Goal: Complete application form: Complete application form

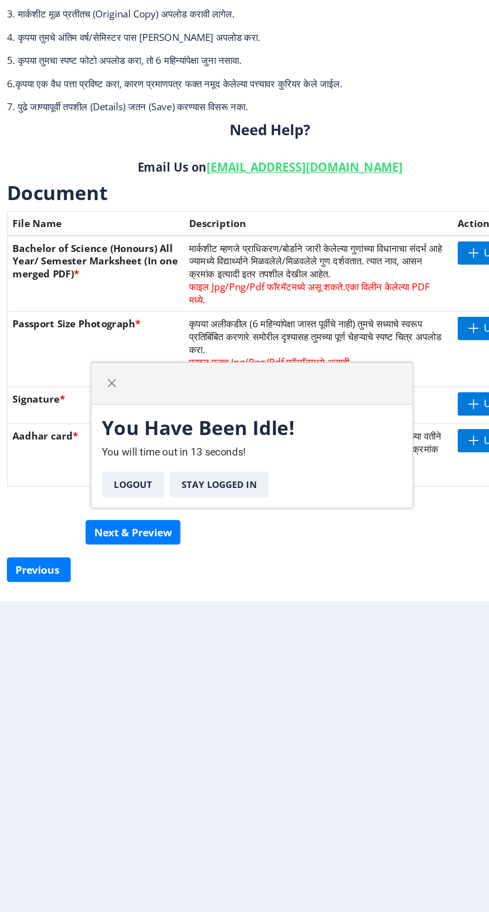
scroll to position [28, 0]
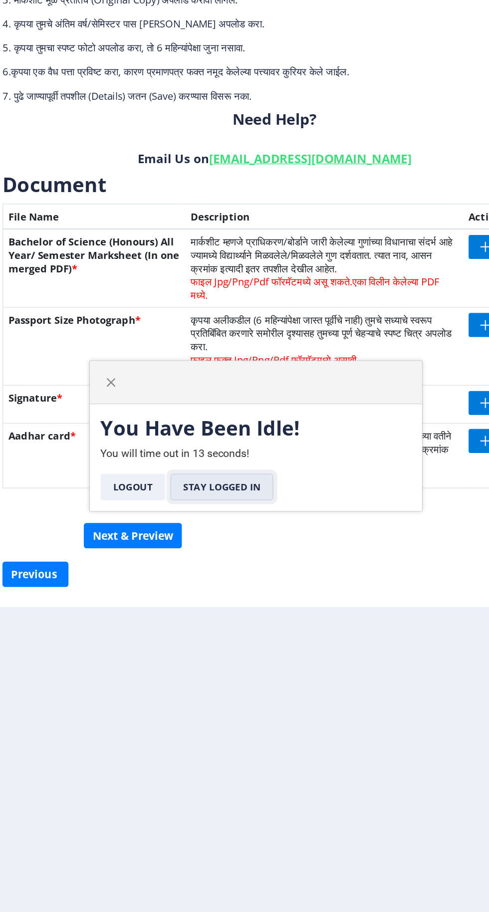
click at [219, 494] on button "Stay Logged In" at bounding box center [219, 495] width 77 height 20
click at [137, 417] on span "button" at bounding box center [136, 416] width 8 height 8
click at [148, 494] on button "Logout" at bounding box center [152, 495] width 48 height 20
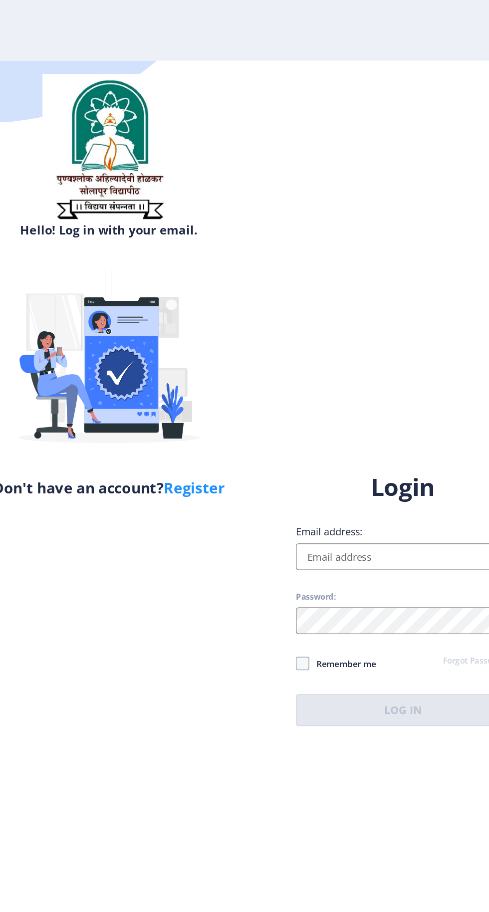
click at [356, 427] on input "Email address:" at bounding box center [354, 417] width 160 height 20
type input "[EMAIL_ADDRESS][DOMAIN_NAME]"
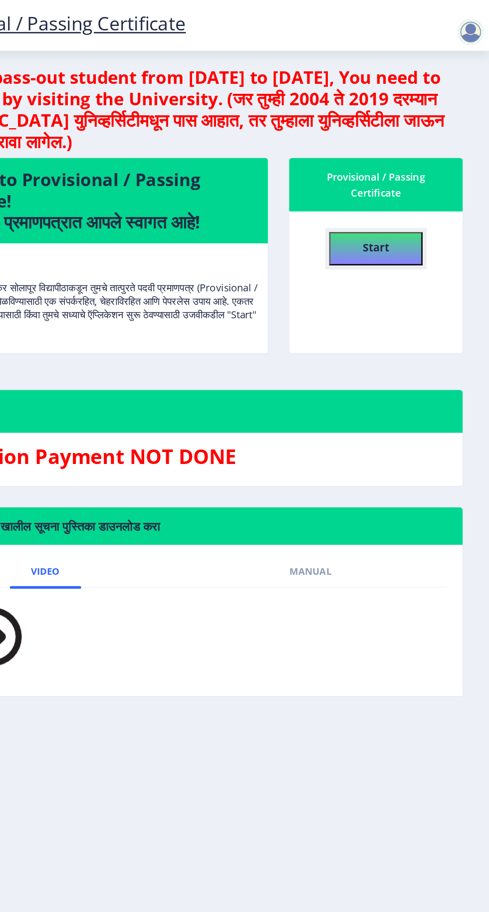
click at [392, 185] on button "Start" at bounding box center [404, 186] width 70 height 25
select select
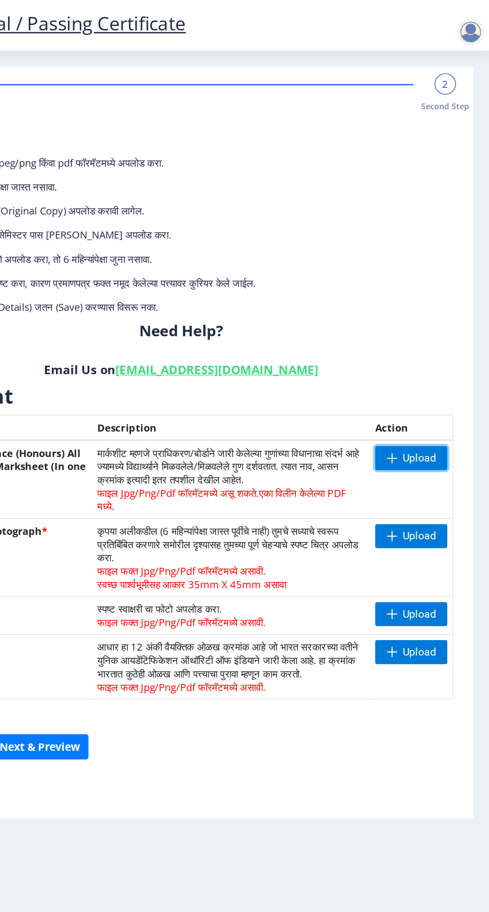
click at [436, 342] on span "Upload" at bounding box center [436, 343] width 25 height 10
click at [437, 401] on span "Upload" at bounding box center [436, 401] width 25 height 10
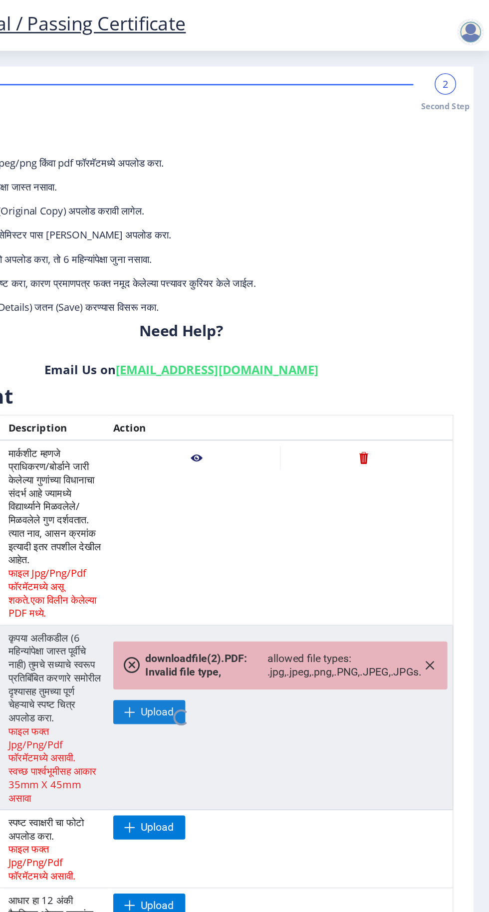
click at [446, 497] on nb-spinner at bounding box center [258, 537] width 407 height 138
click at [444, 497] on nb-spinner at bounding box center [258, 537] width 407 height 138
click at [236, 535] on nb-spinner at bounding box center [258, 537] width 407 height 138
click at [445, 493] on nb-spinner at bounding box center [258, 537] width 407 height 138
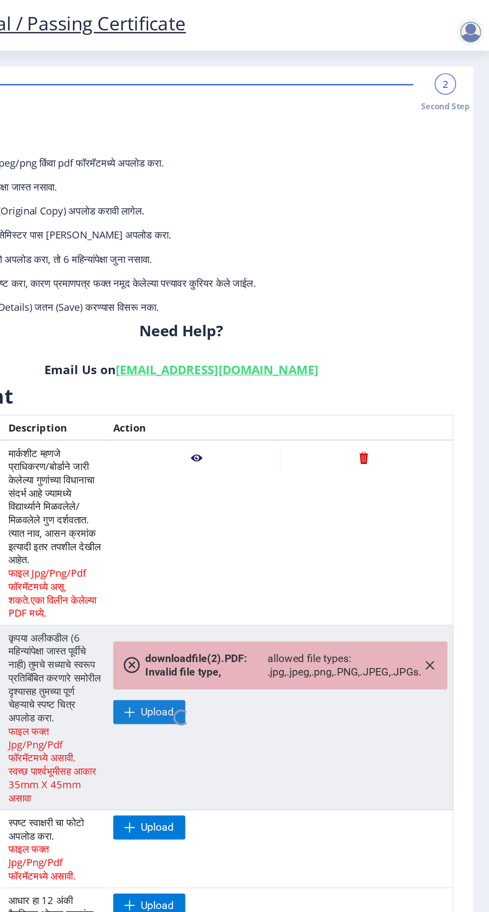
click at [445, 498] on nb-spinner at bounding box center [258, 537] width 407 height 138
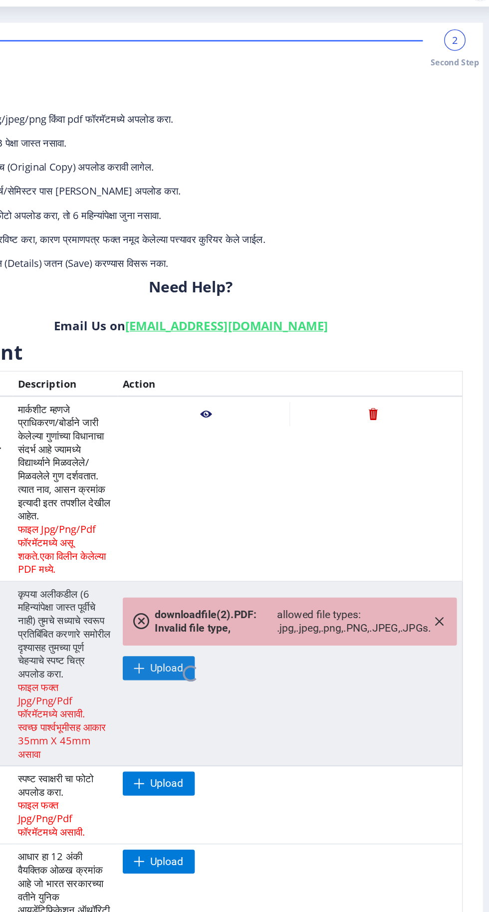
click at [228, 538] on nb-spinner at bounding box center [258, 537] width 407 height 138
click at [219, 619] on span at bounding box center [220, 619] width 8 height 8
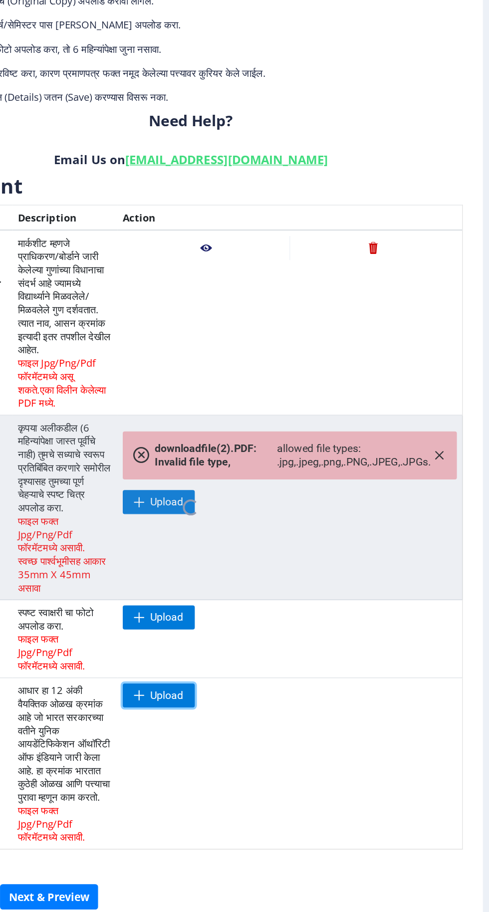
click at [228, 683] on span "Upload" at bounding box center [235, 678] width 54 height 18
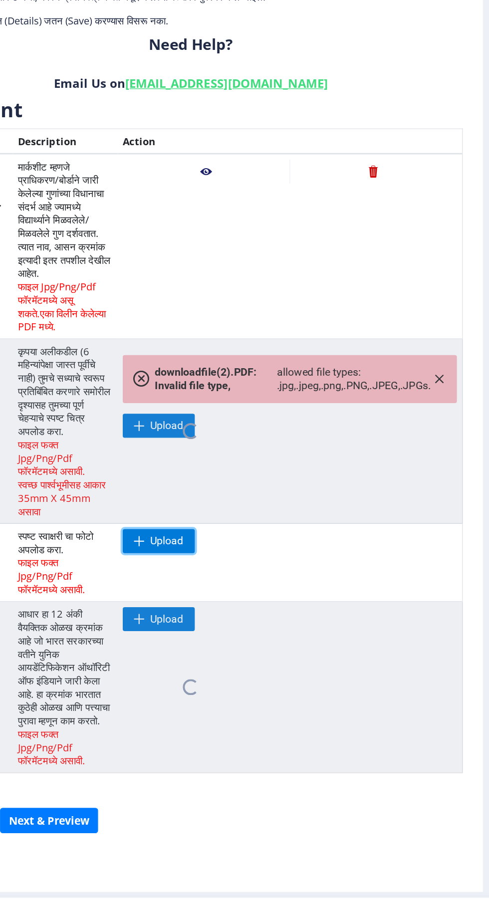
click at [223, 618] on span at bounding box center [220, 619] width 8 height 8
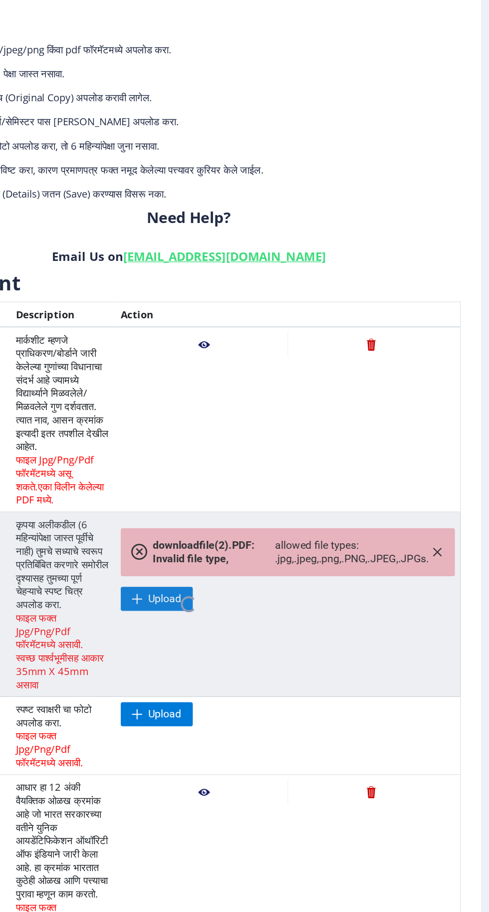
click at [443, 491] on nb-spinner at bounding box center [258, 537] width 407 height 138
click at [434, 497] on nb-spinner at bounding box center [258, 537] width 407 height 138
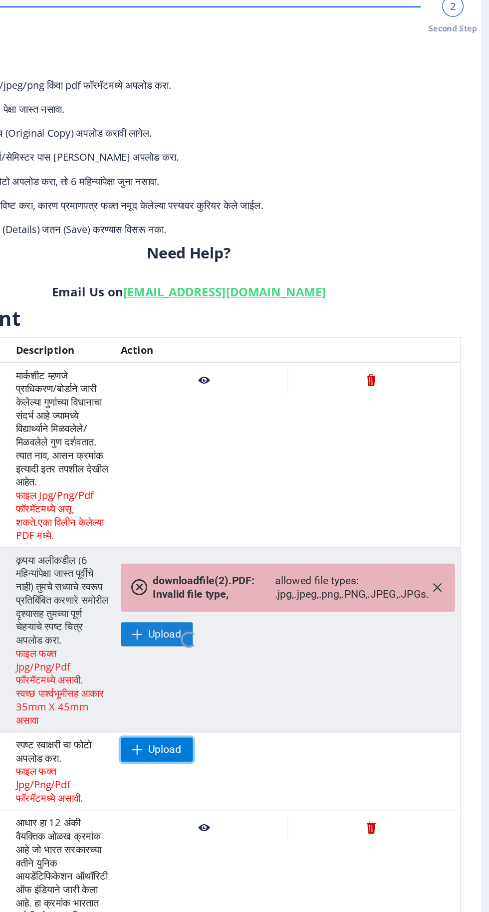
click at [228, 625] on span "Upload" at bounding box center [235, 619] width 54 height 18
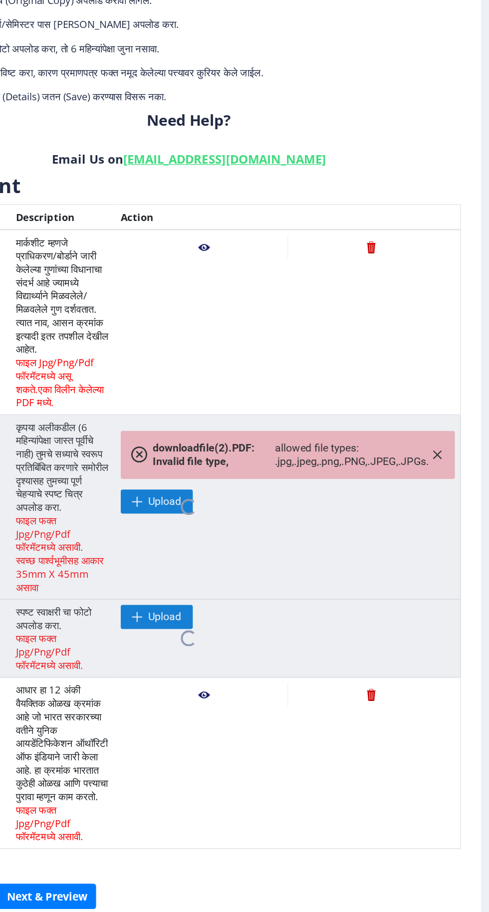
click at [449, 496] on nb-spinner at bounding box center [258, 537] width 407 height 138
click at [441, 500] on nb-spinner at bounding box center [258, 537] width 407 height 138
click at [448, 503] on nb-spinner at bounding box center [258, 537] width 407 height 138
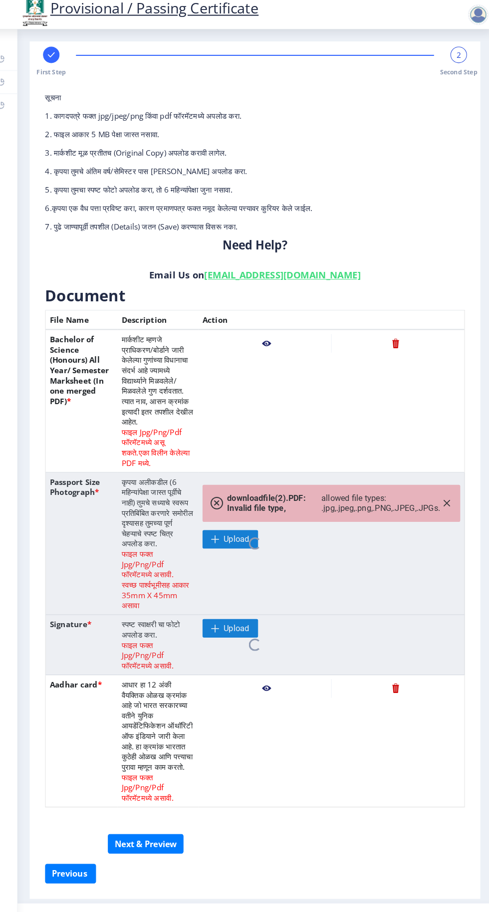
click at [240, 620] on nb-spinner at bounding box center [258, 635] width 407 height 58
click at [251, 531] on nb-spinner at bounding box center [258, 537] width 407 height 138
click at [232, 533] on nb-spinner at bounding box center [258, 537] width 407 height 138
click at [227, 542] on nb-spinner at bounding box center [258, 537] width 407 height 138
click at [225, 504] on nb-spinner at bounding box center [258, 537] width 407 height 138
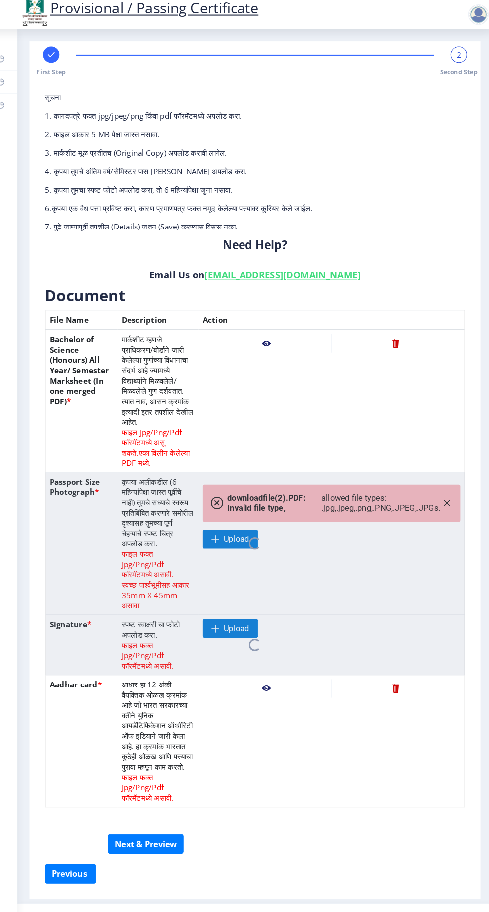
click at [223, 496] on nb-spinner at bounding box center [258, 537] width 407 height 138
click at [233, 497] on nb-spinner at bounding box center [258, 537] width 407 height 138
click at [215, 502] on nb-spinner at bounding box center [258, 537] width 407 height 138
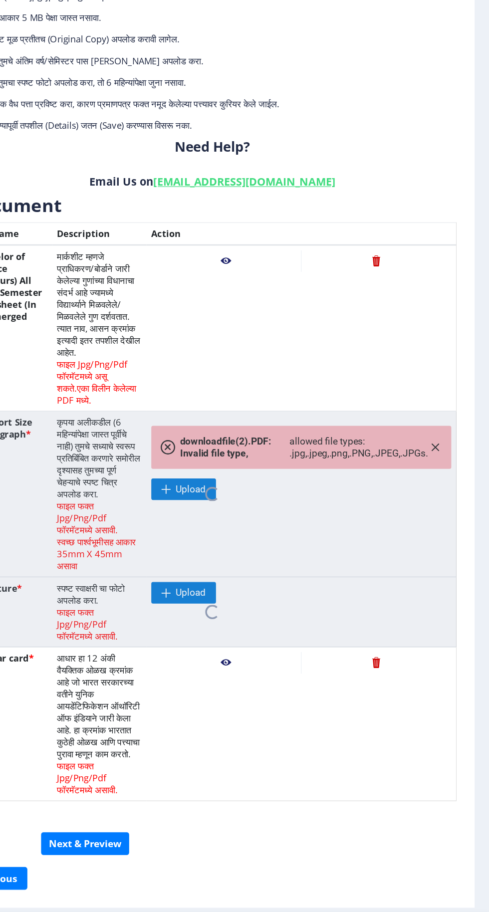
click at [457, 542] on nb-spinner at bounding box center [258, 537] width 407 height 138
click at [450, 494] on nb-spinner at bounding box center [258, 537] width 407 height 138
click at [437, 499] on nb-spinner at bounding box center [258, 537] width 407 height 138
click at [444, 495] on nb-spinner at bounding box center [258, 537] width 407 height 138
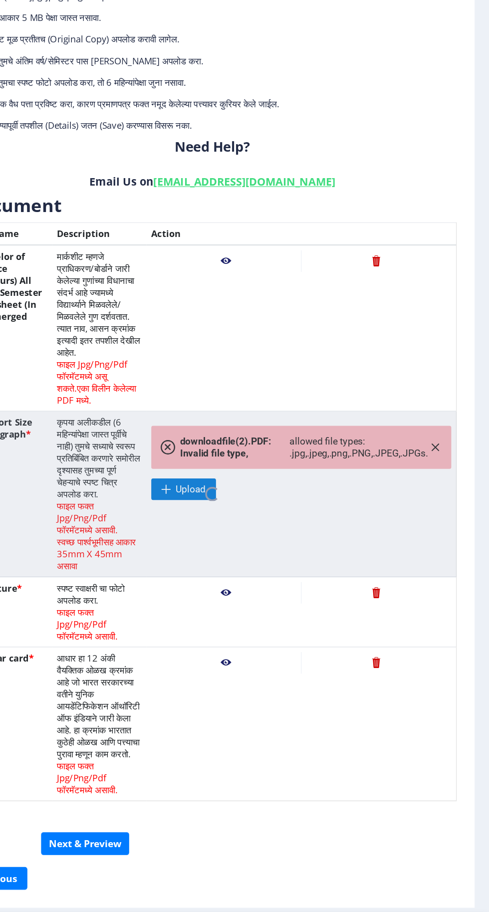
click at [444, 498] on nb-spinner at bounding box center [258, 537] width 407 height 138
click at [271, 622] on nb-action at bounding box center [270, 619] width 125 height 18
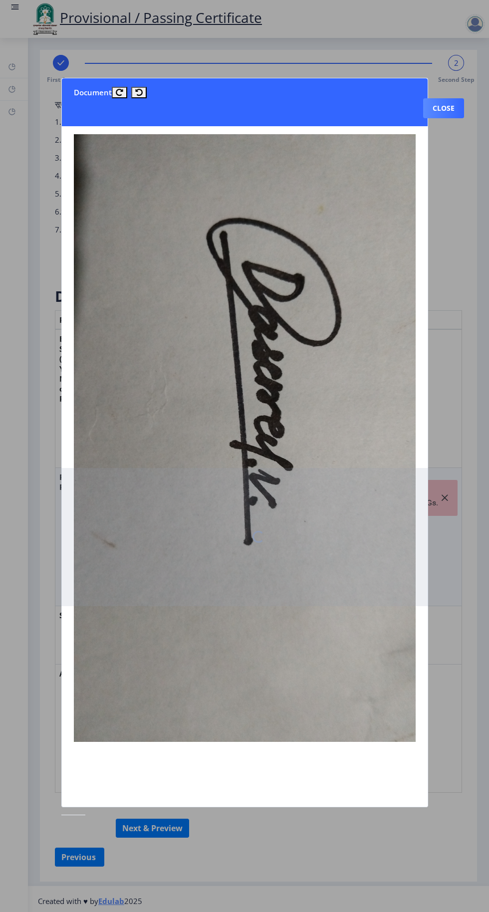
click at [444, 98] on button "Close" at bounding box center [443, 108] width 41 height 20
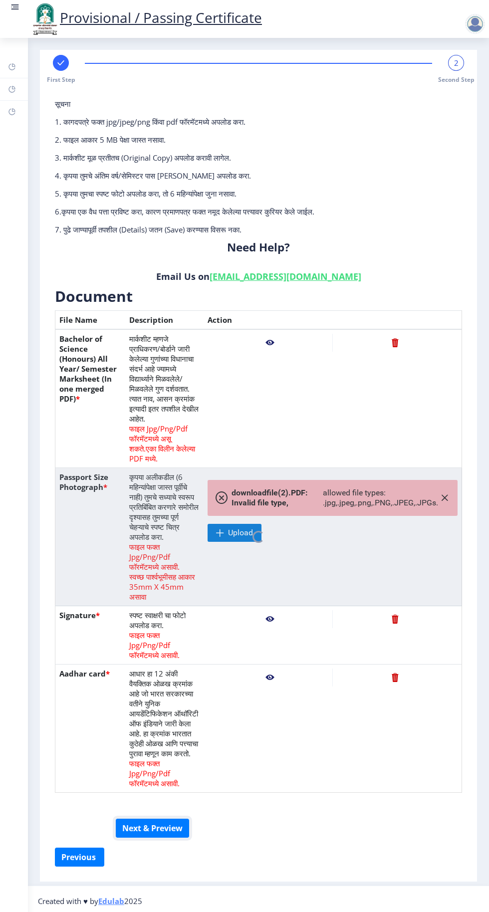
click at [154, 838] on button "Next & Preview" at bounding box center [152, 828] width 73 height 19
click at [236, 531] on nb-spinner at bounding box center [258, 537] width 407 height 138
click at [239, 530] on nb-spinner at bounding box center [258, 537] width 407 height 138
click at [247, 540] on nb-spinner at bounding box center [258, 537] width 407 height 138
click at [259, 543] on nb-spinner at bounding box center [258, 537] width 407 height 138
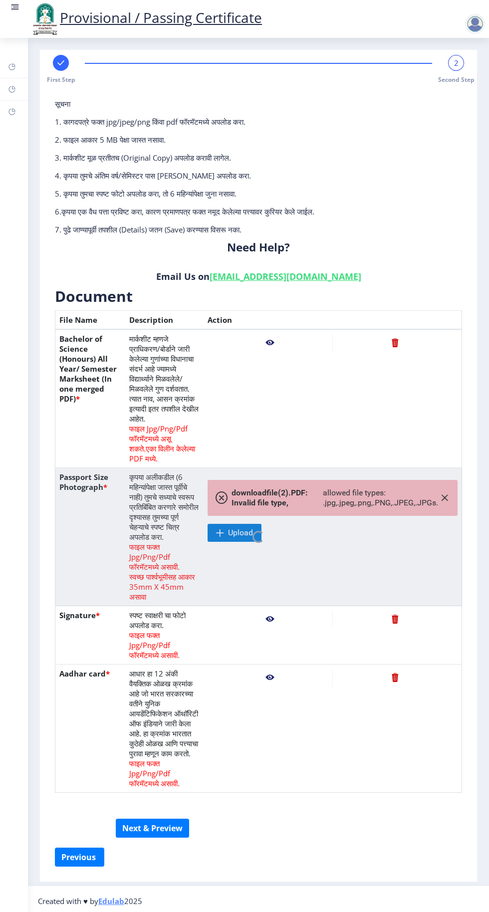
click at [271, 520] on nb-spinner at bounding box center [258, 537] width 407 height 138
click at [85, 867] on button "Previous ‍" at bounding box center [79, 857] width 49 height 19
select select "Grade A+"
select select "Regular"
select select "None"
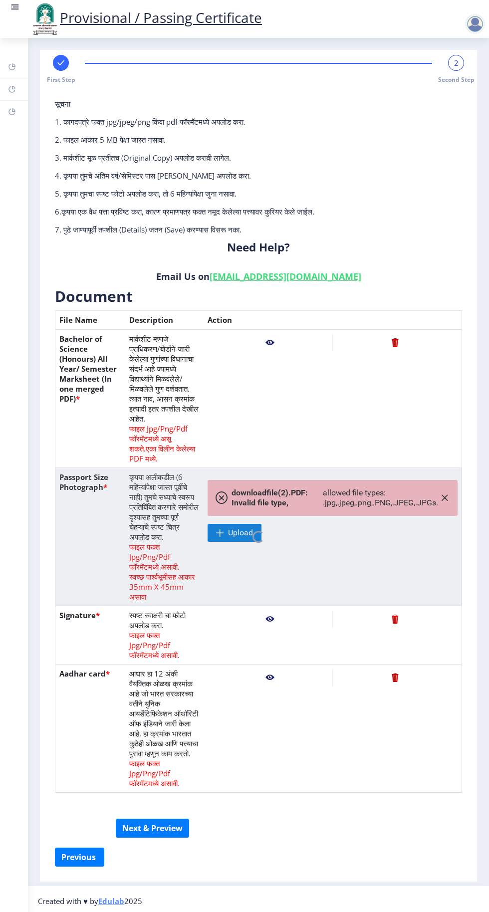
select select "March"
select select "Semester"
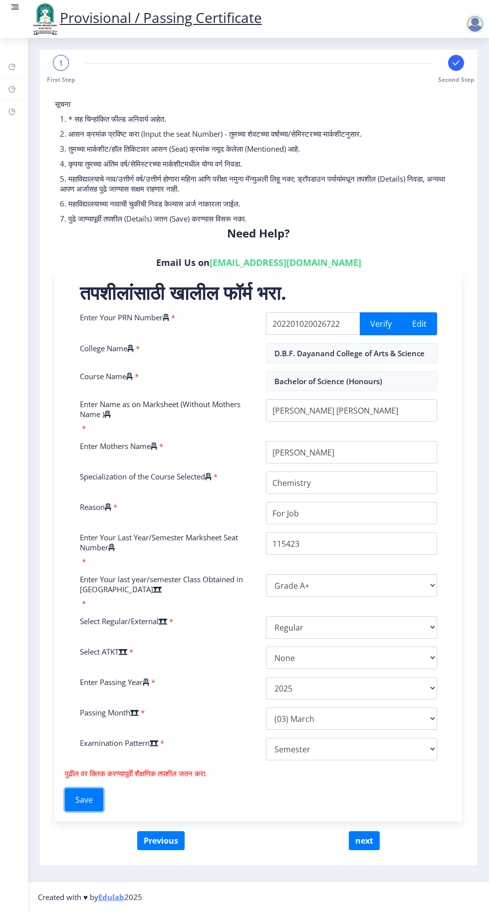
click at [89, 803] on button "Save" at bounding box center [84, 799] width 38 height 23
click at [371, 843] on button "next" at bounding box center [364, 840] width 31 height 19
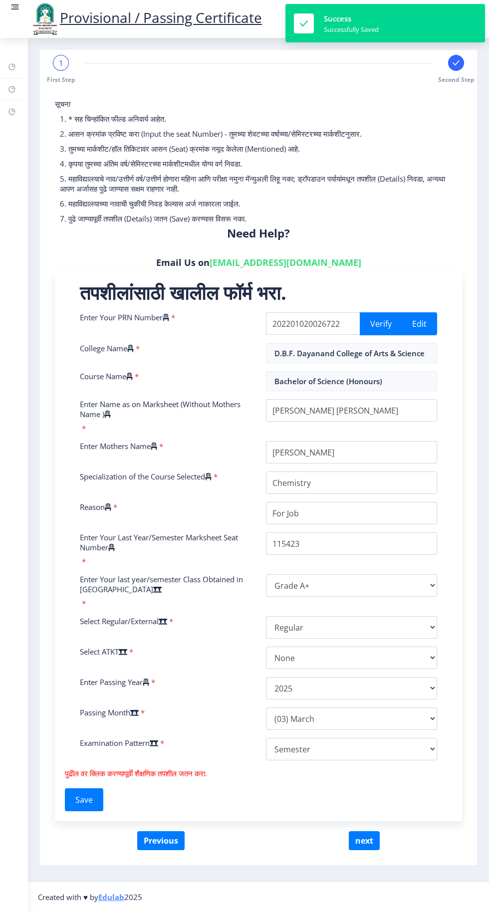
select select
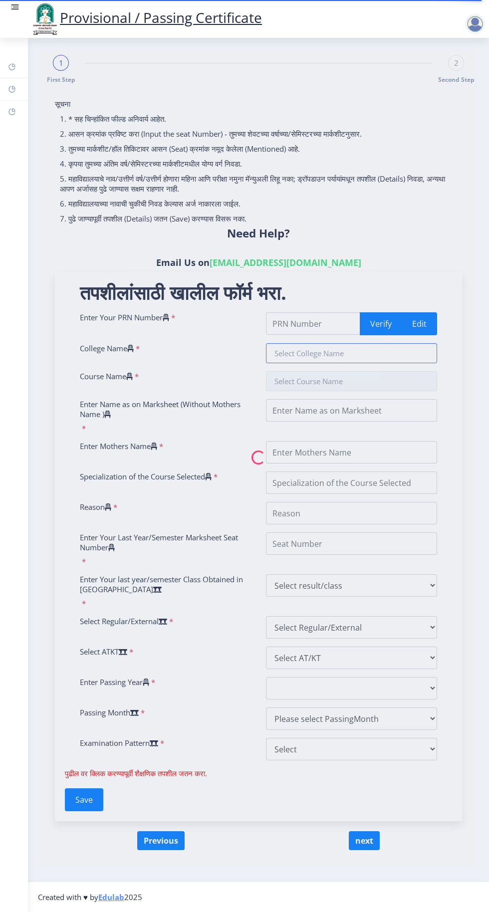
type input "202201020026722"
type input "D.B.F. Dayanand College of Arts & Science"
type input "Bachelor of Science (Honours)"
type input "Dasare Yogesh Vijaykumar"
type input "Anita"
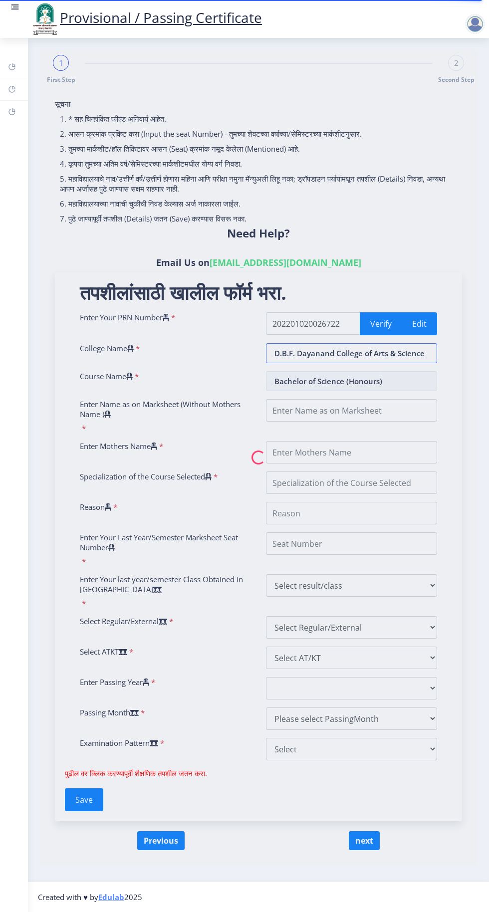
type input "Chemistry"
type input "For Job"
type input "115423"
select select "Grade A+"
select select "Regular"
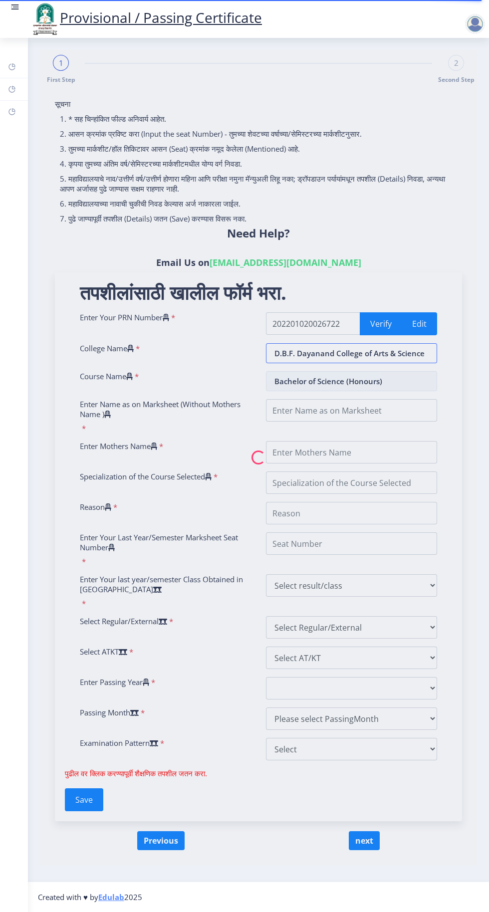
select select "None"
select select "2025"
select select "March"
select select "Semester"
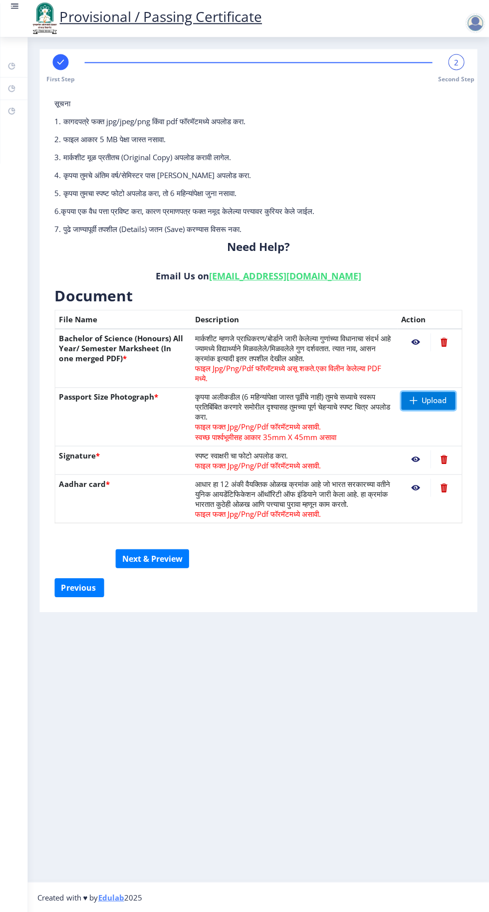
click at [425, 403] on span "Upload" at bounding box center [434, 401] width 25 height 10
click at [415, 347] on nb-action at bounding box center [415, 343] width 29 height 18
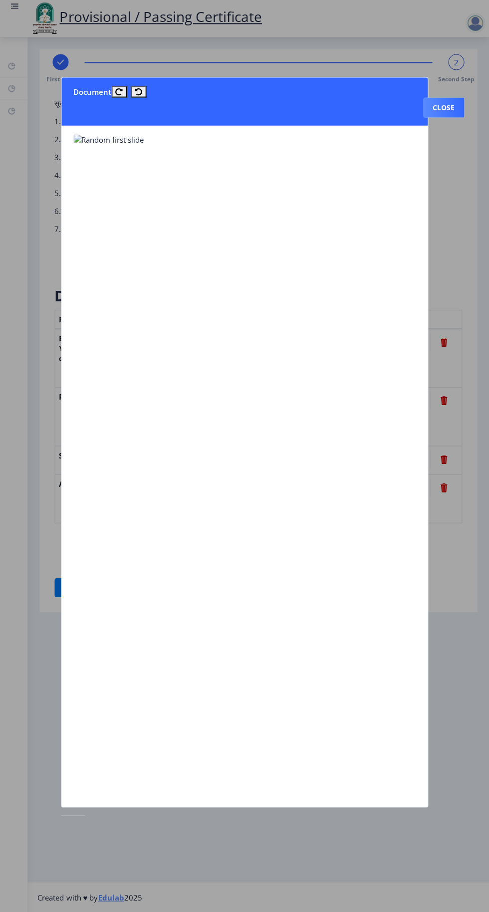
scroll to position [0, 0]
click at [105, 135] on img at bounding box center [109, 140] width 70 height 10
click at [441, 98] on button "Close" at bounding box center [443, 108] width 41 height 20
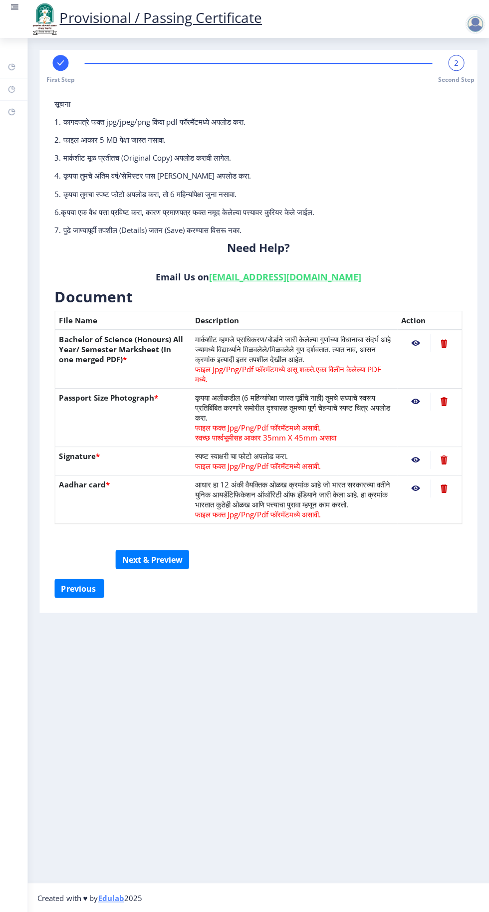
click at [416, 401] on nb-action at bounding box center [415, 401] width 29 height 18
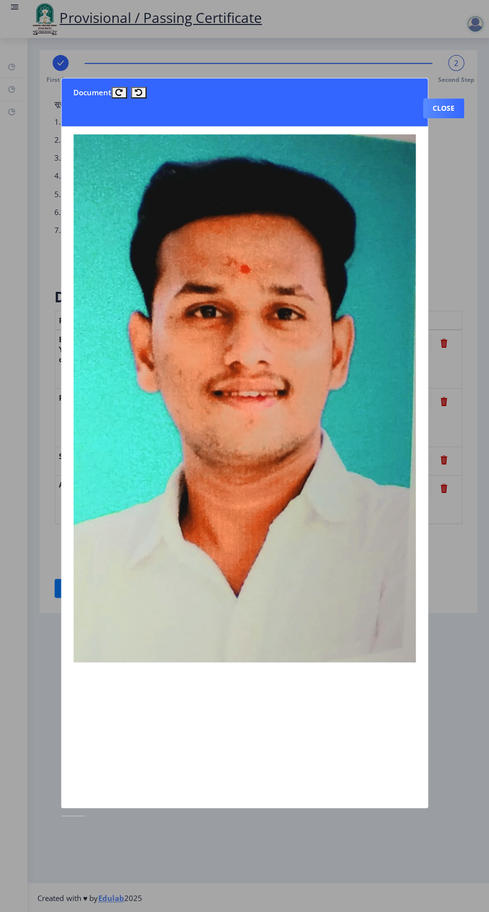
click at [446, 98] on button "Close" at bounding box center [443, 108] width 41 height 20
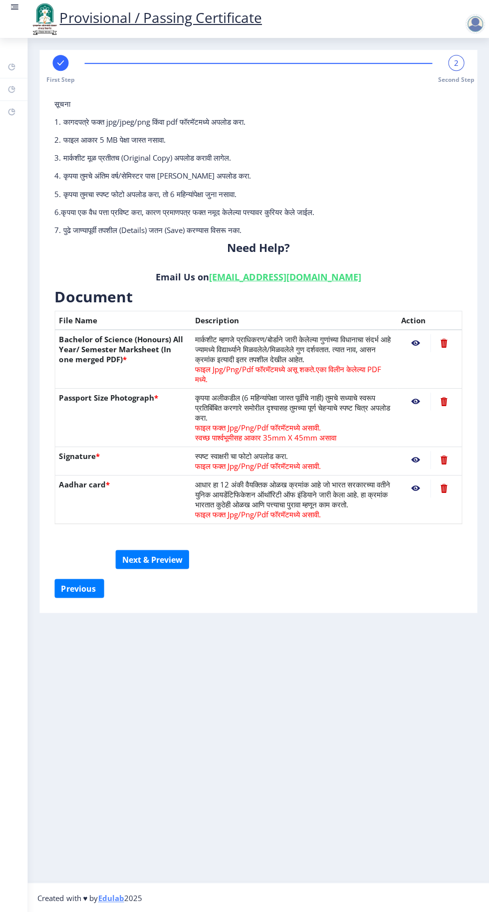
click at [416, 459] on nb-action at bounding box center [415, 460] width 29 height 18
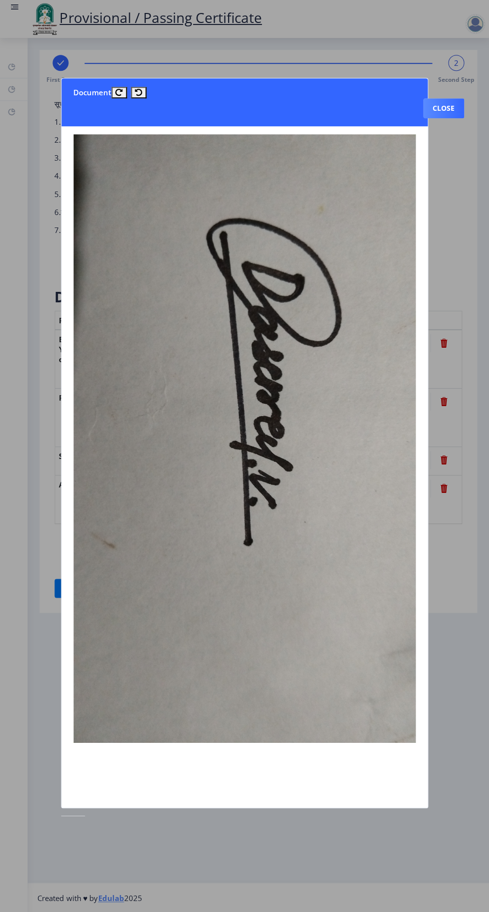
click at [435, 98] on button "Close" at bounding box center [443, 108] width 41 height 20
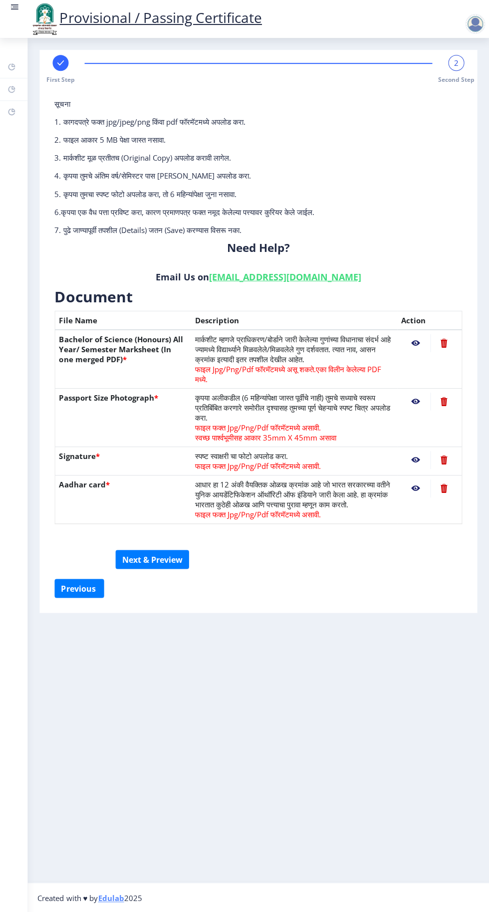
click at [417, 487] on nb-action at bounding box center [415, 488] width 29 height 18
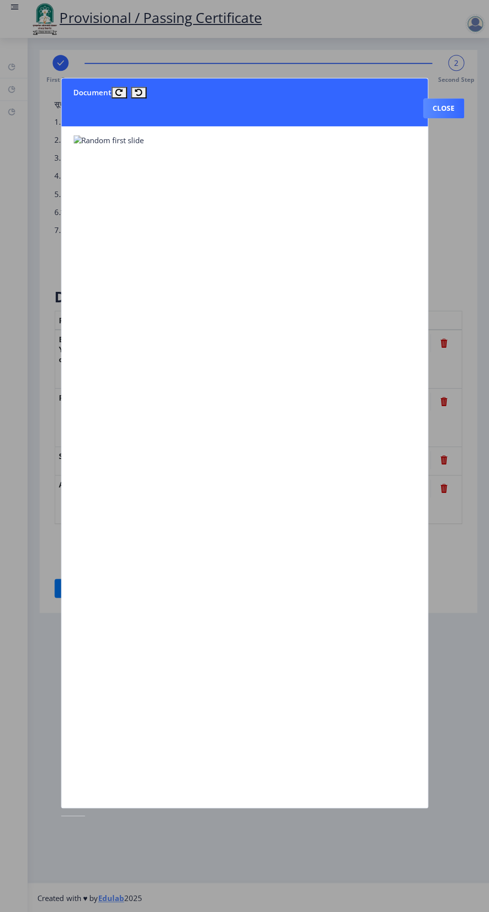
click at [455, 98] on button "Close" at bounding box center [443, 108] width 41 height 20
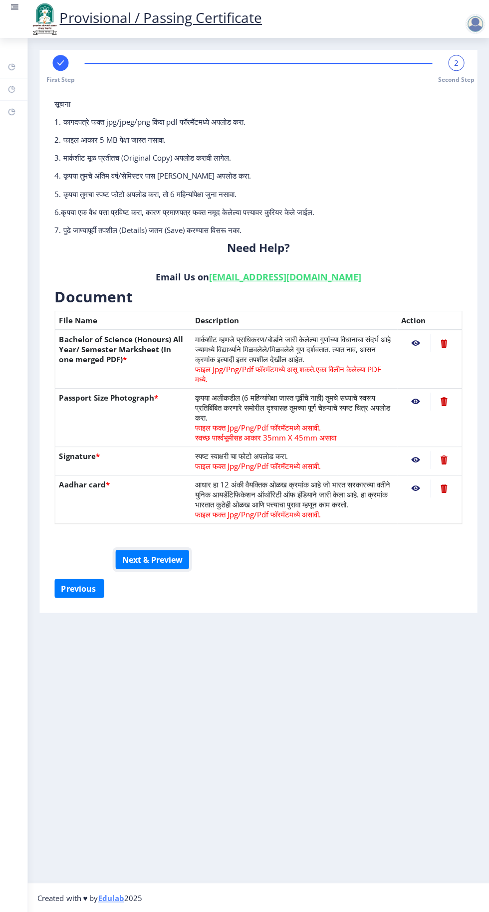
click at [154, 559] on button "Next & Preview" at bounding box center [152, 558] width 73 height 19
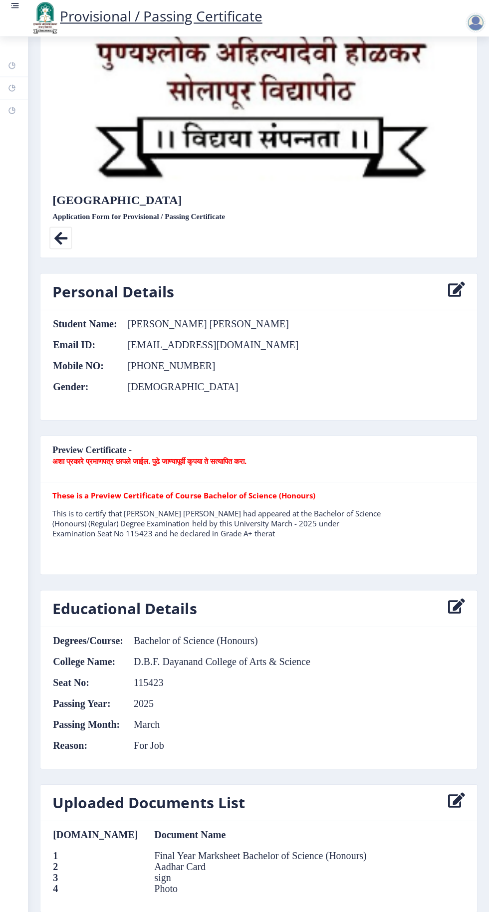
select select
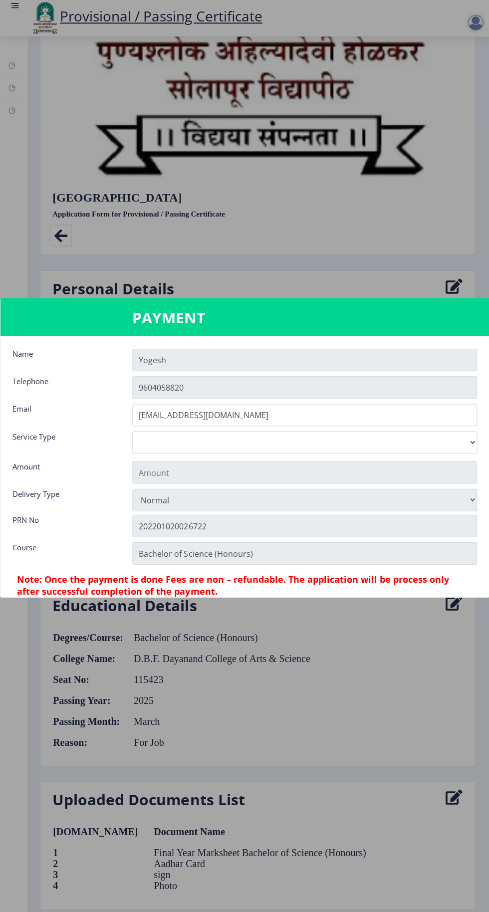
type input "155"
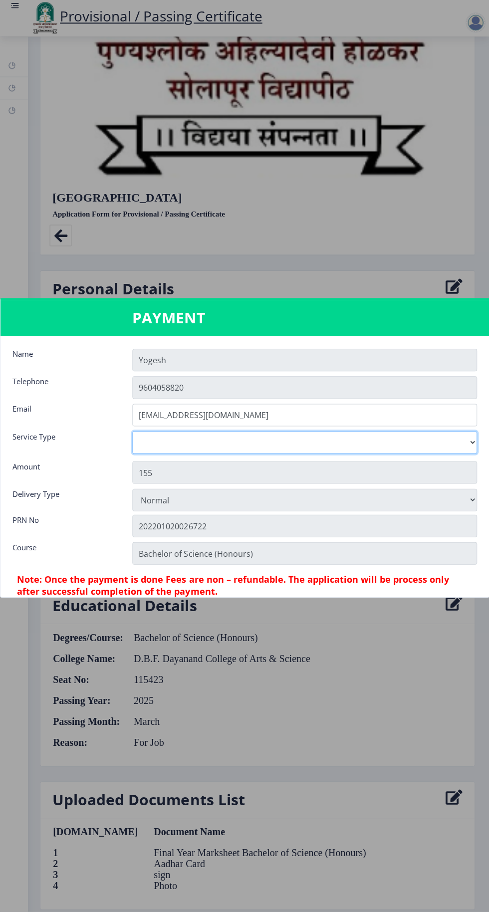
click at [290, 455] on select "Digital Courier Pickup" at bounding box center [304, 443] width 344 height 22
click at [132, 455] on select "Digital Courier Pickup" at bounding box center [304, 443] width 344 height 22
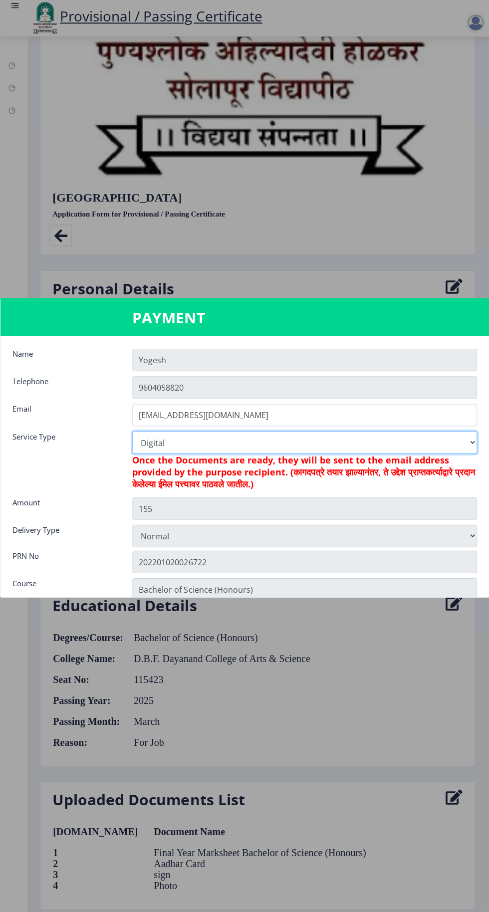
click at [438, 455] on select "Digital Courier Pickup" at bounding box center [304, 443] width 344 height 22
select select "new"
click at [132, 455] on select "Digital Courier Pickup" at bounding box center [304, 443] width 344 height 22
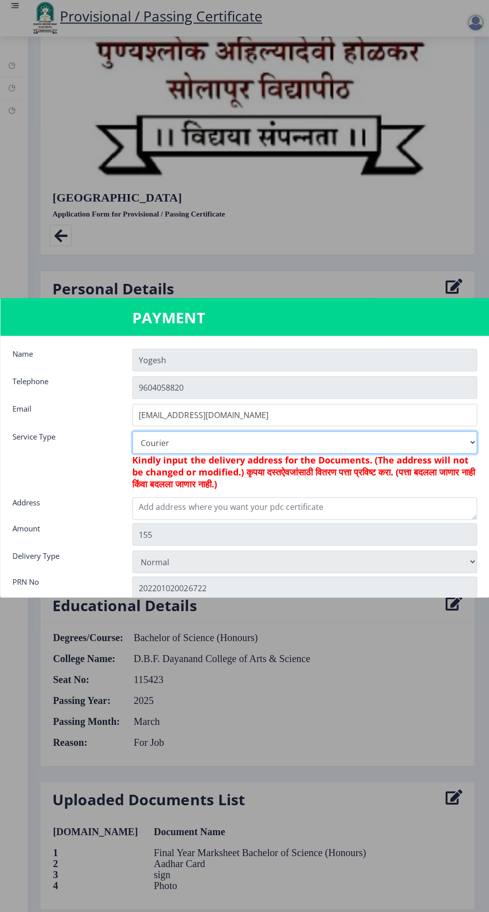
type input "205"
click at [446, 455] on select "Digital Courier Pickup" at bounding box center [304, 443] width 344 height 22
select select "pickup"
click at [132, 455] on select "Digital Courier Pickup" at bounding box center [304, 443] width 344 height 22
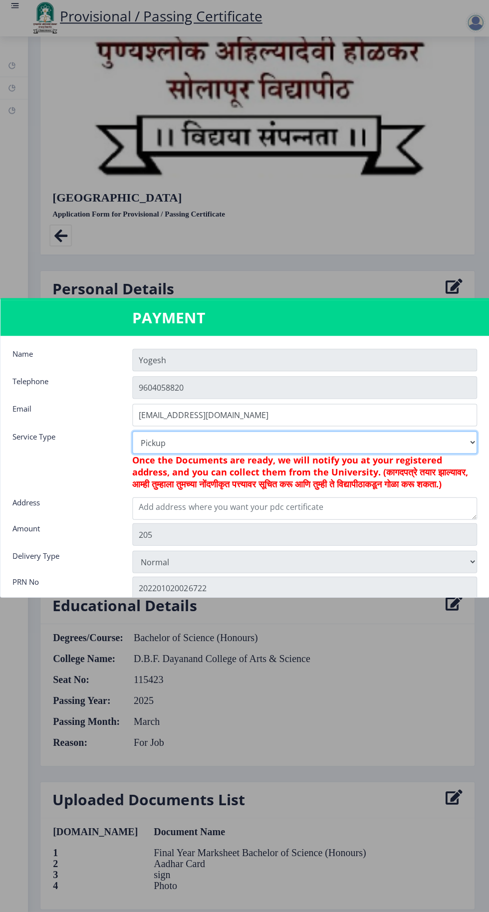
type input "155"
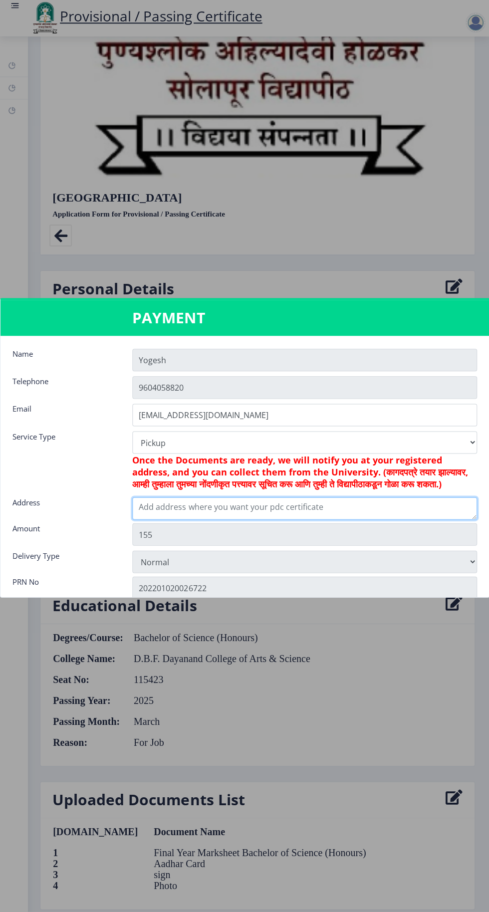
click at [334, 520] on textarea at bounding box center [304, 509] width 344 height 22
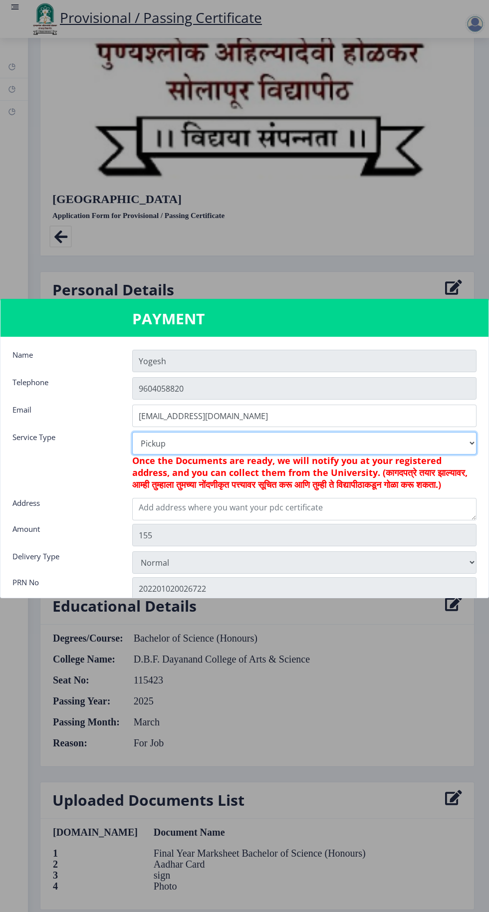
click at [377, 440] on select "Digital Courier Pickup" at bounding box center [304, 443] width 344 height 22
select select "old"
click at [132, 432] on select "Digital Courier Pickup" at bounding box center [304, 443] width 344 height 22
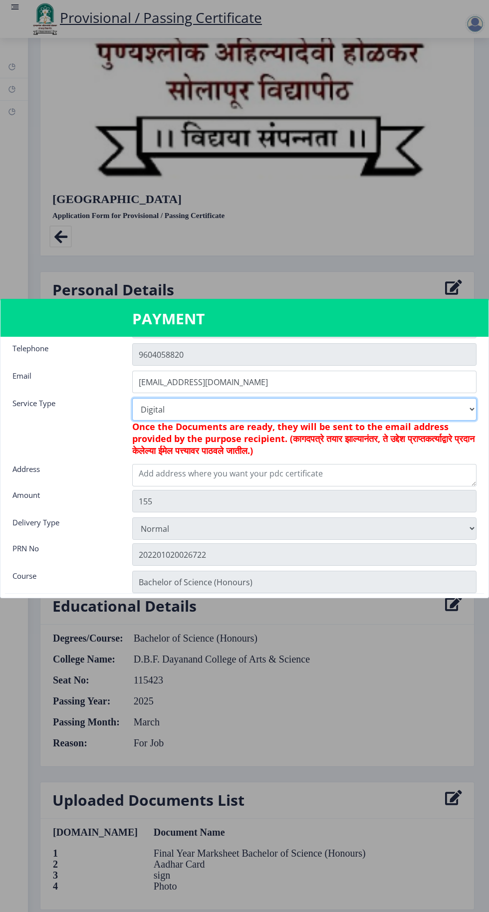
scroll to position [106, 0]
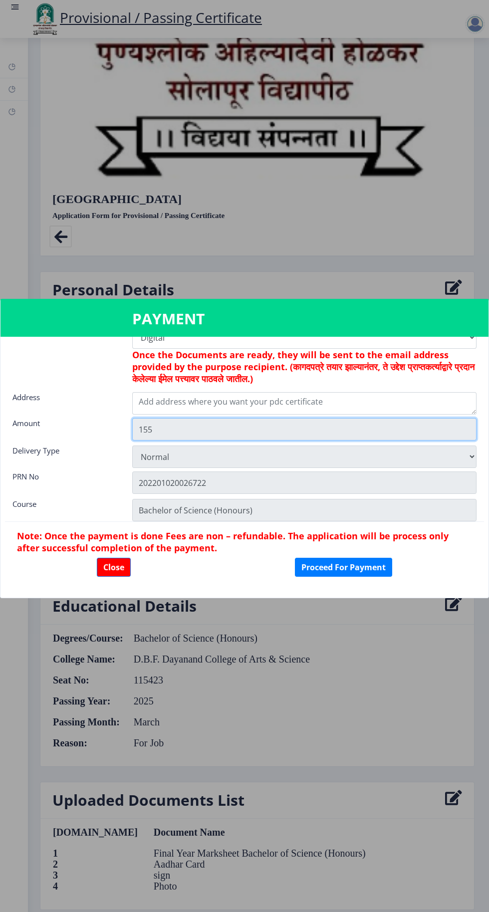
click at [341, 428] on input "155" at bounding box center [304, 429] width 344 height 22
click at [147, 430] on input "155" at bounding box center [304, 429] width 344 height 22
click at [245, 440] on input "155" at bounding box center [304, 429] width 344 height 22
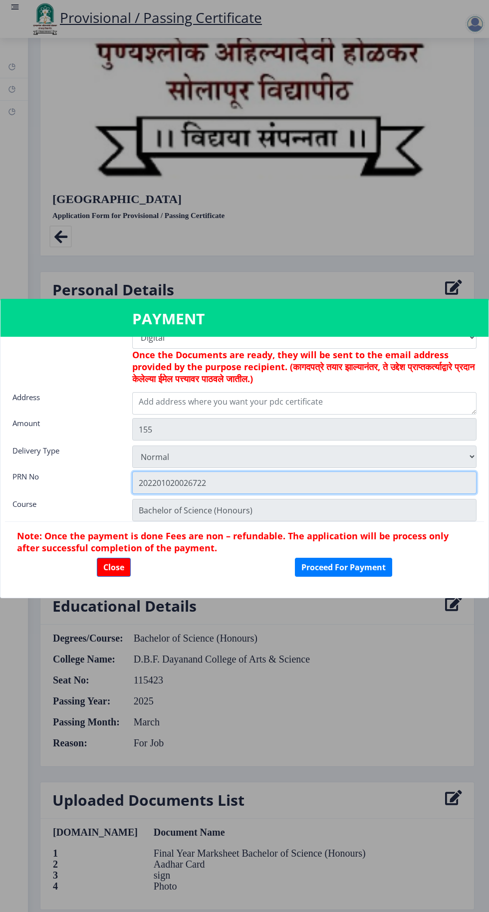
click at [215, 483] on input "202201020026722" at bounding box center [304, 483] width 344 height 22
click at [230, 512] on input "Bachelor of Science (Honours)" at bounding box center [304, 510] width 344 height 22
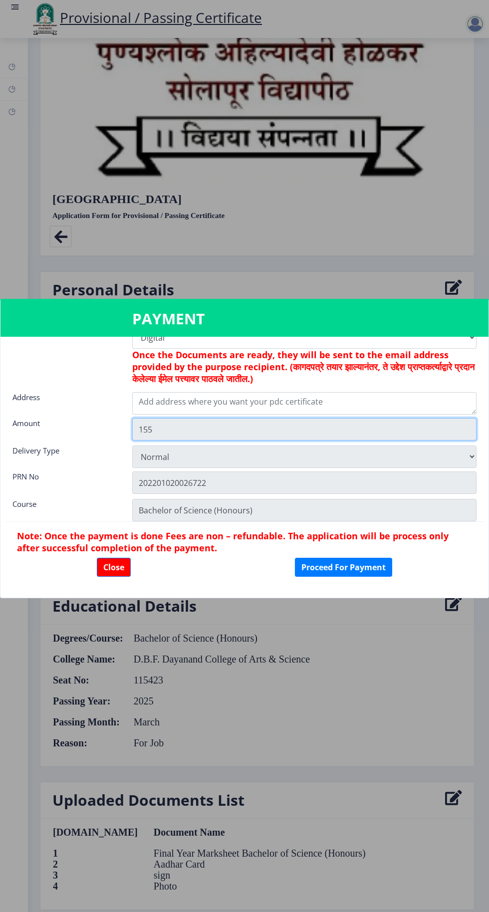
click at [287, 433] on input "155" at bounding box center [304, 429] width 344 height 22
click at [116, 567] on button "Close" at bounding box center [114, 567] width 34 height 19
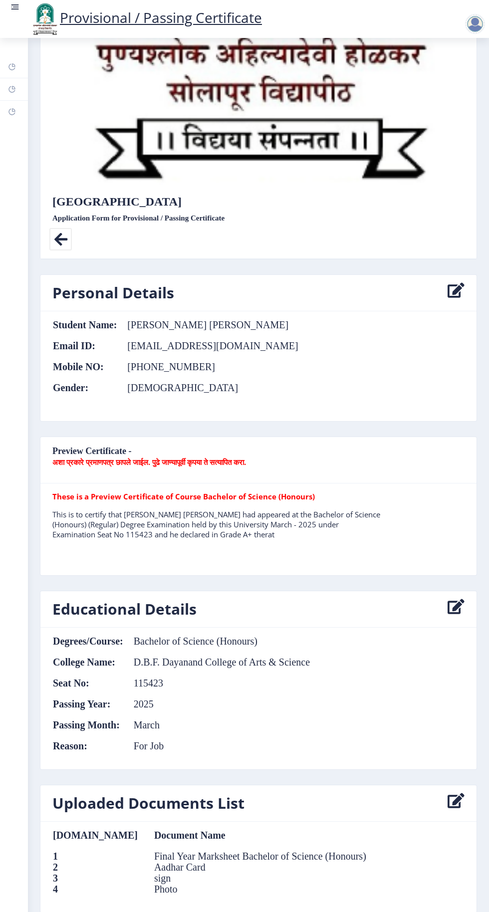
scroll to position [76, 0]
click at [343, 628] on nb-card-body "Degrees/Course: Bachelor of Science (Honours) College Name: D.B.F. Dayanand Col…" at bounding box center [258, 699] width 436 height 142
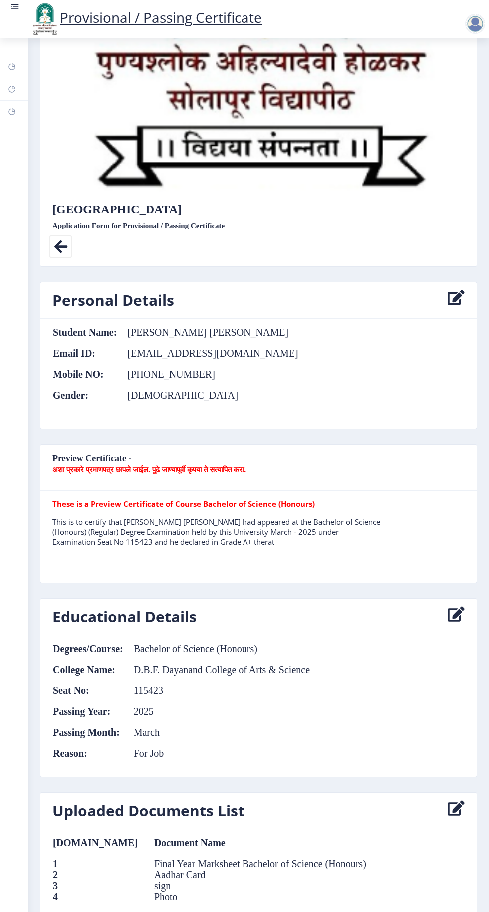
click at [464, 30] on div at bounding box center [477, 19] width 44 height 34
click at [461, 21] on nb-action at bounding box center [477, 24] width 44 height 12
click at [17, 4] on rect at bounding box center [15, 7] width 10 height 10
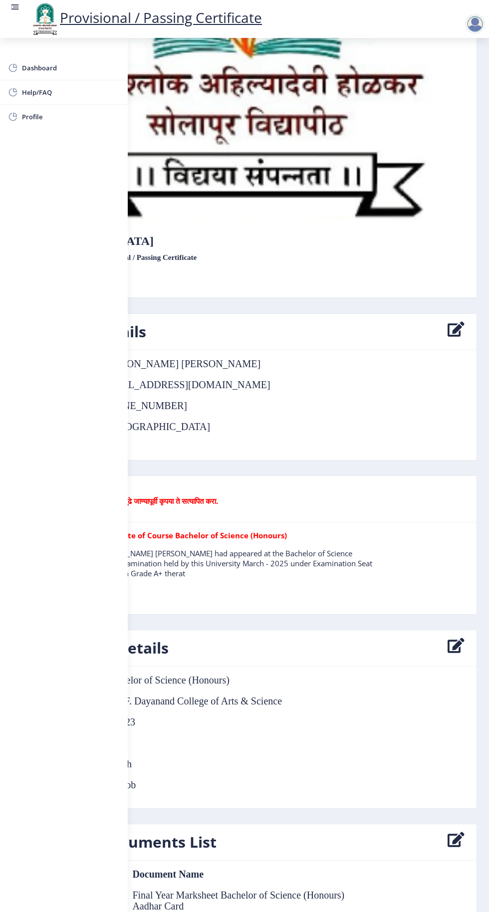
click at [30, 64] on span "Dashboard" at bounding box center [71, 68] width 98 height 12
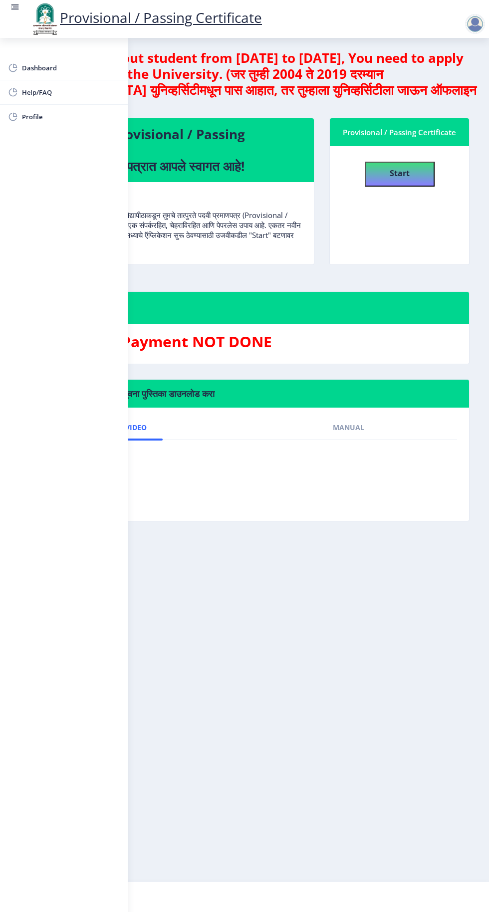
click at [239, 573] on nb-layout-column "If you are a pass-out student from 2004 to 2019, You need to apply offline by v…" at bounding box center [244, 460] width 489 height 844
click at [322, 472] on nb-layout-column "If you are a pass-out student from 2004 to 2019, You need to apply offline by v…" at bounding box center [244, 460] width 489 height 844
click at [360, 424] on span "Manual" at bounding box center [348, 428] width 31 height 8
click at [34, 67] on span "Dashboard" at bounding box center [71, 68] width 98 height 12
click at [12, 10] on rect at bounding box center [15, 7] width 10 height 10
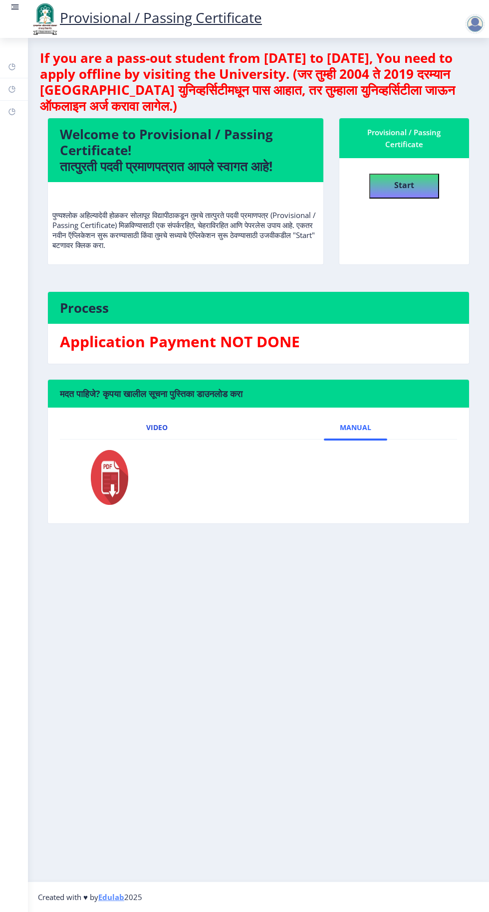
click at [166, 416] on link "Video" at bounding box center [156, 428] width 53 height 24
click at [372, 416] on link "Manual" at bounding box center [355, 428] width 63 height 24
